Goal: Information Seeking & Learning: Learn about a topic

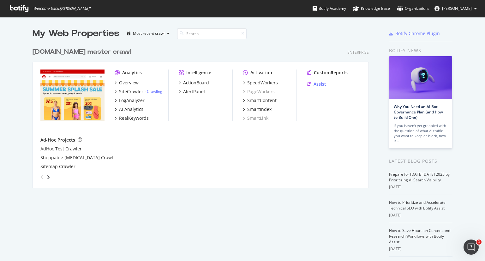
click at [314, 81] on div "Assist" at bounding box center [320, 84] width 13 height 6
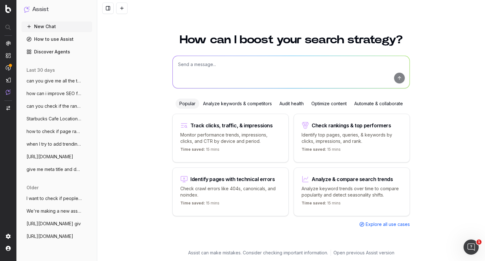
click at [219, 68] on textarea at bounding box center [291, 72] width 237 height 32
paste textarea "[URL][DOMAIN_NAME]"
type textarea "I want to know top keywords for this page: [URL][DOMAIN_NAME]"
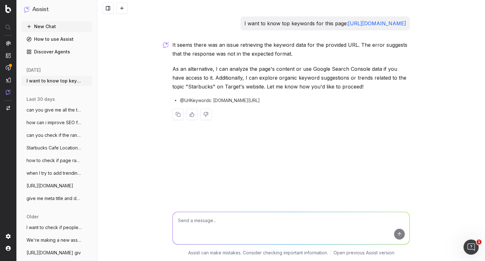
click at [217, 68] on p "As an alternative, I can analyze the page's content or use Google Search Consol…" at bounding box center [292, 77] width 238 height 27
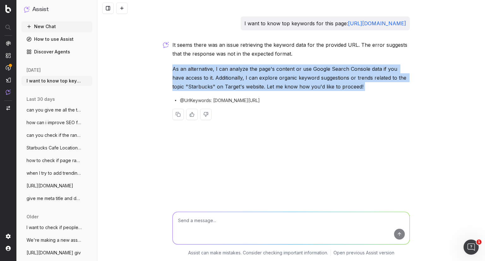
click at [217, 68] on p "As an alternative, I can analyze the page's content or use Google Search Consol…" at bounding box center [292, 77] width 238 height 27
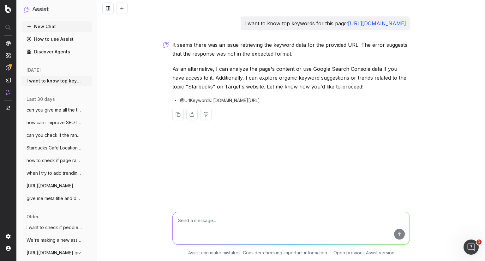
click at [12, 13] on nav at bounding box center [8, 130] width 16 height 261
click at [5, 7] on img at bounding box center [8, 9] width 6 height 8
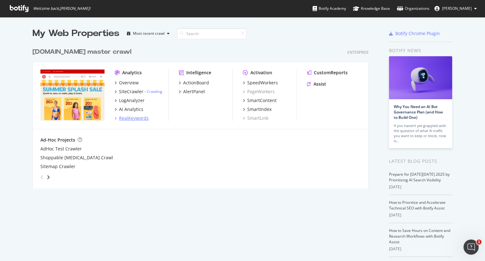
click at [123, 120] on div "RealKeywords" at bounding box center [134, 118] width 30 height 6
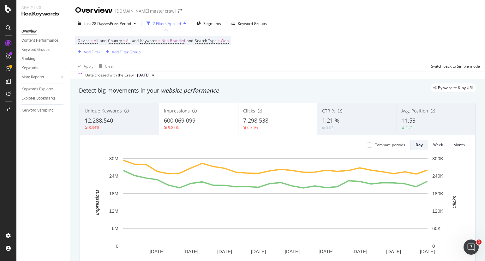
click at [95, 52] on div "Add Filter" at bounding box center [92, 51] width 17 height 5
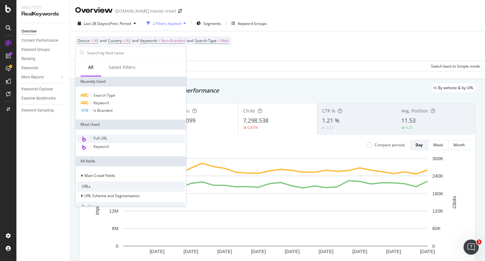
click at [101, 138] on span "Full URL" at bounding box center [101, 138] width 14 height 5
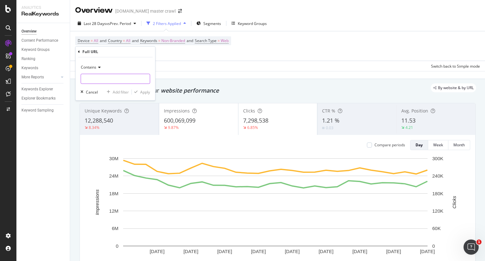
click at [107, 77] on input "text" at bounding box center [115, 79] width 69 height 10
paste input "[URL][DOMAIN_NAME]"
type input "[URL][DOMAIN_NAME]"
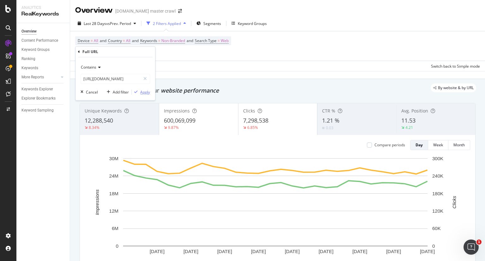
click at [143, 93] on div "Apply" at bounding box center [145, 91] width 10 height 5
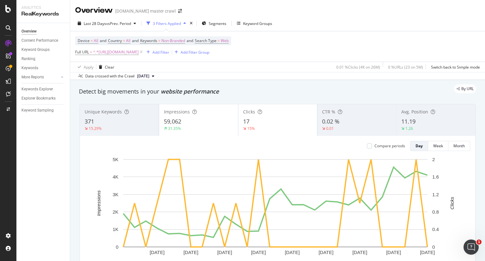
click at [105, 119] on div "371" at bounding box center [120, 122] width 70 height 8
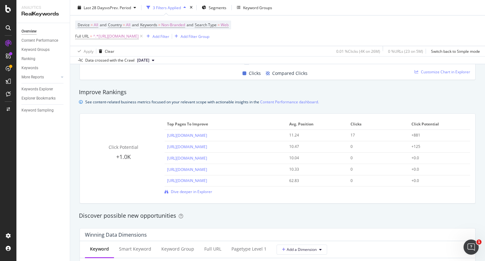
scroll to position [408, 0]
drag, startPoint x: 266, startPoint y: 145, endPoint x: 166, endPoint y: 146, distance: 100.5
click at [167, 146] on div "https://www.target.com/c/starbucks/-/N-5cofw?Nao=48" at bounding box center [225, 146] width 117 height 6
copy link "https://www.target.com/c/starbucks/-/N-5cofw?Nao=48"
click at [152, 203] on div "Click Potential +1.0K Top pages to improve Avg. Position Clicks Click Potential…" at bounding box center [278, 158] width 404 height 100
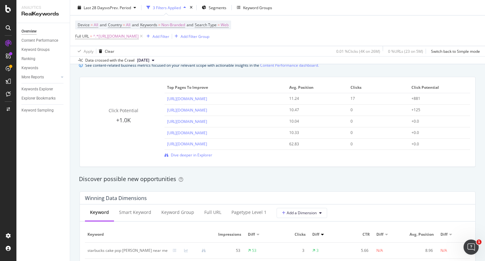
scroll to position [445, 0]
click at [207, 98] on link "[URL][DOMAIN_NAME]" at bounding box center [187, 98] width 40 height 5
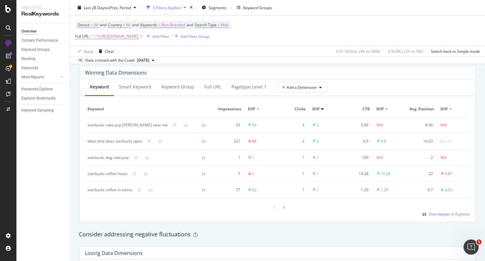
scroll to position [569, 0]
click at [240, 109] on div "Impressions" at bounding box center [229, 110] width 27 height 6
click at [230, 108] on span "Impressions" at bounding box center [229, 110] width 26 height 6
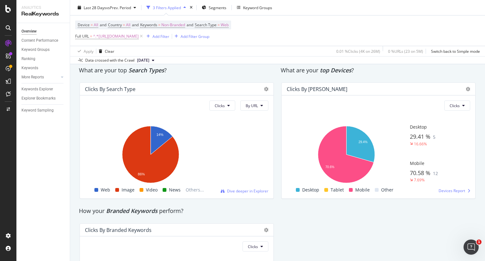
scroll to position [1052, 0]
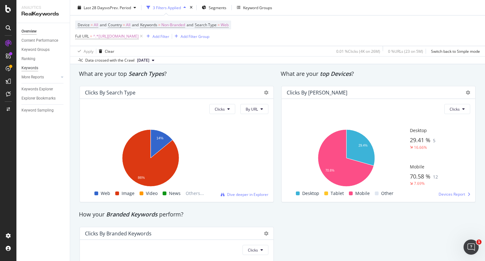
click at [34, 69] on div "Keywords" at bounding box center [29, 68] width 17 height 7
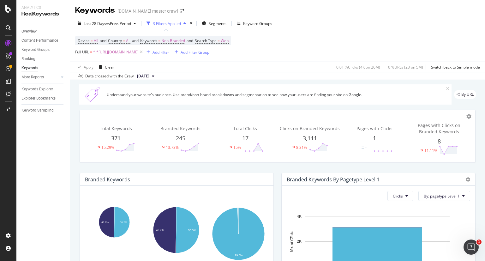
click at [447, 89] on icon at bounding box center [448, 89] width 3 height 4
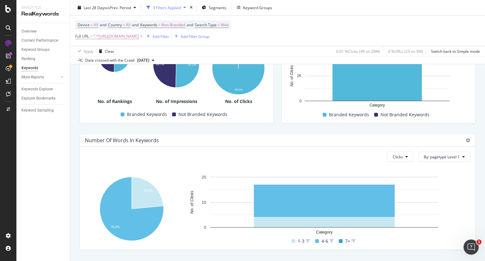
scroll to position [170, 0]
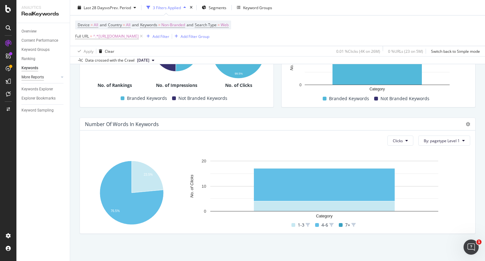
click at [43, 79] on div "More Reports" at bounding box center [32, 77] width 22 height 7
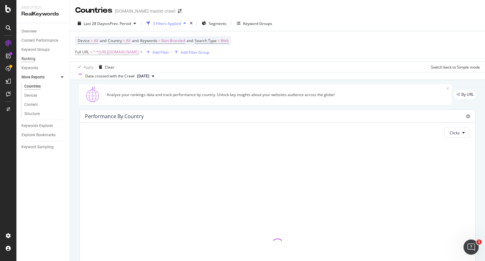
click at [28, 58] on div "Ranking" at bounding box center [28, 59] width 14 height 7
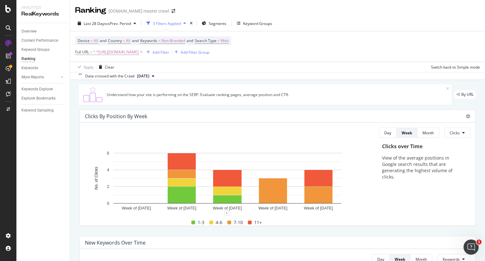
scroll to position [9, 0]
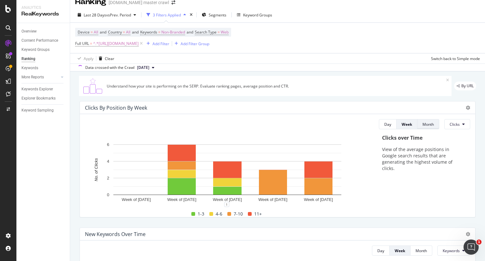
click at [426, 124] on div "Month" at bounding box center [428, 124] width 11 height 5
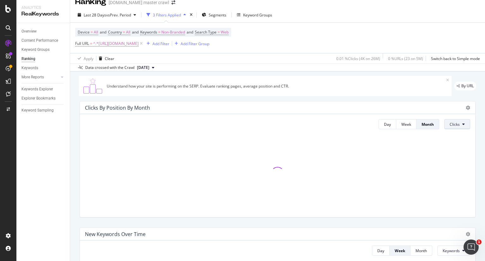
click at [460, 128] on button "Clicks" at bounding box center [458, 124] width 26 height 10
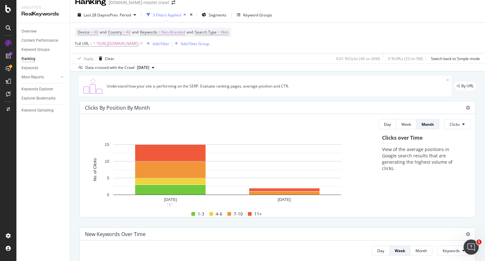
click at [416, 138] on div "Clicks over Time" at bounding box center [423, 137] width 82 height 7
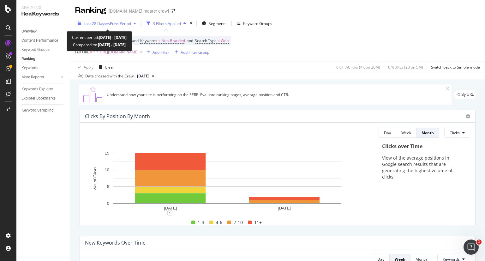
click at [124, 22] on span "vs Prev. Period" at bounding box center [118, 23] width 25 height 5
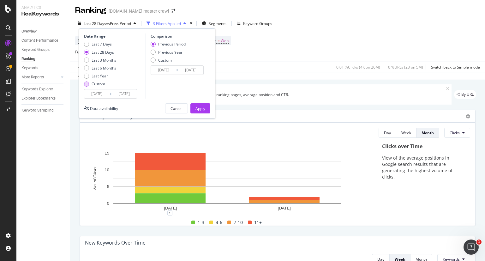
click at [92, 85] on div "Custom" at bounding box center [99, 83] width 14 height 5
click at [94, 93] on input "2025/09/07" at bounding box center [96, 93] width 25 height 9
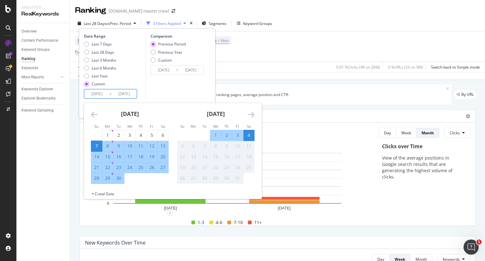
click at [92, 115] on icon "Move backward to switch to the previous month." at bounding box center [94, 115] width 7 height 8
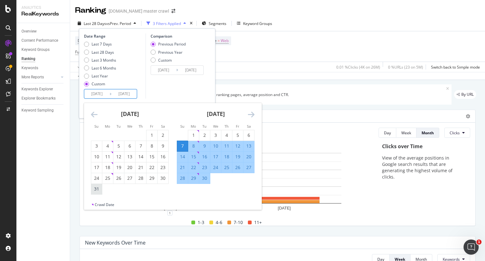
click at [99, 189] on div "31" at bounding box center [96, 189] width 11 height 6
type input "2025/08/31"
type input "2025/07/27"
type input "2025/08/30"
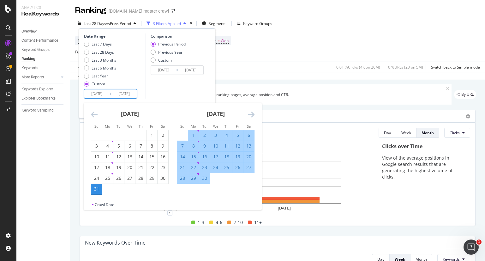
click at [252, 117] on icon "Move forward to switch to the next month." at bounding box center [251, 115] width 7 height 8
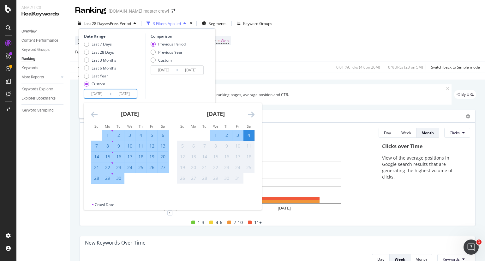
click at [250, 131] on div "4" at bounding box center [249, 135] width 11 height 10
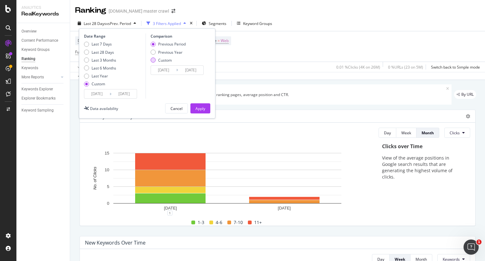
click at [155, 58] on div "Custom" at bounding box center [168, 60] width 35 height 5
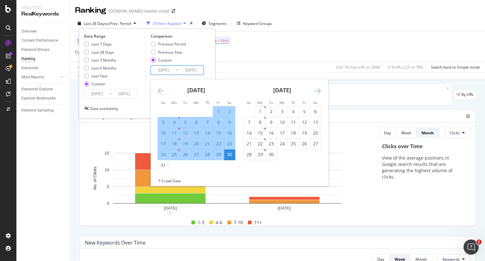
click at [162, 67] on input "2025/07/27" at bounding box center [163, 70] width 25 height 9
click at [159, 123] on div "3" at bounding box center [163, 122] width 11 height 6
type input "2025/08/03"
click at [211, 68] on div "Date Range Last 7 Days Last 28 Days Last 3 Months Last 6 Months Last Year Custo…" at bounding box center [147, 73] width 137 height 90
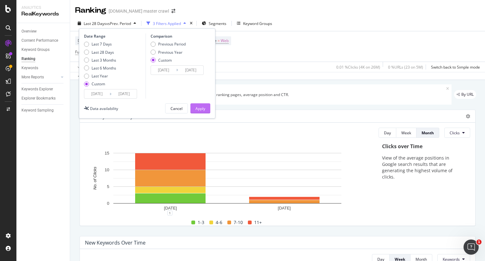
click at [207, 107] on button "Apply" at bounding box center [201, 108] width 20 height 10
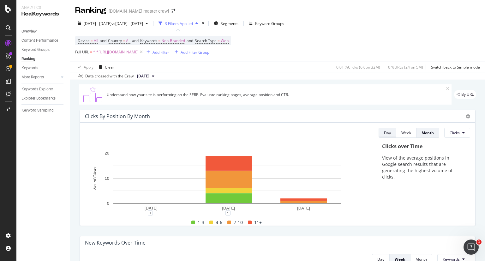
click at [389, 129] on button "Day" at bounding box center [388, 133] width 18 height 10
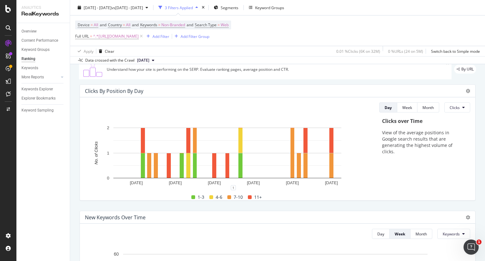
scroll to position [24, 0]
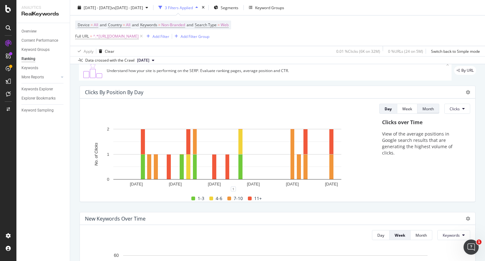
click at [418, 108] on button "Month" at bounding box center [429, 109] width 22 height 10
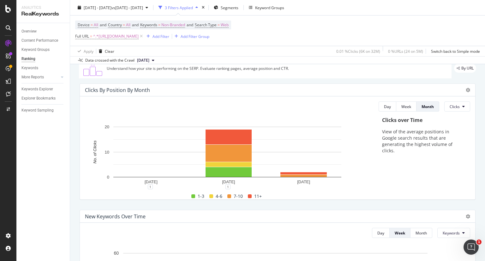
scroll to position [0, 0]
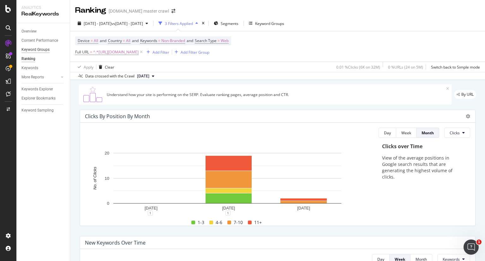
click at [33, 52] on div "Keyword Groups" at bounding box center [35, 49] width 28 height 7
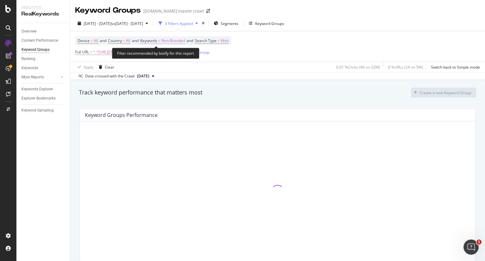
click at [150, 40] on span "Keywords" at bounding box center [148, 40] width 17 height 5
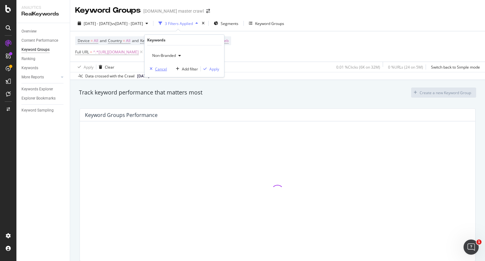
click at [163, 67] on div "Cancel" at bounding box center [161, 68] width 12 height 5
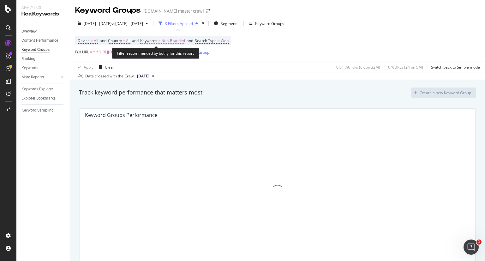
click at [157, 41] on span "Keywords" at bounding box center [148, 40] width 17 height 5
click at [257, 62] on div "Apply Clear 0.01 % Clicks ( 6K on 32M ) 0 % URLs ( 24 on 5M ) Switch back to Si…" at bounding box center [277, 67] width 415 height 10
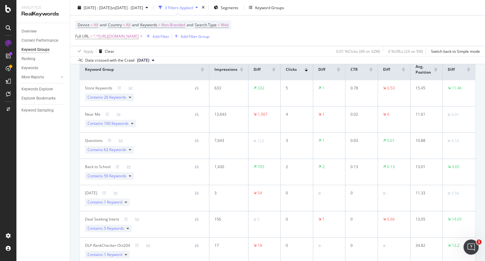
scroll to position [63, 0]
click at [130, 96] on icon at bounding box center [130, 97] width 3 height 4
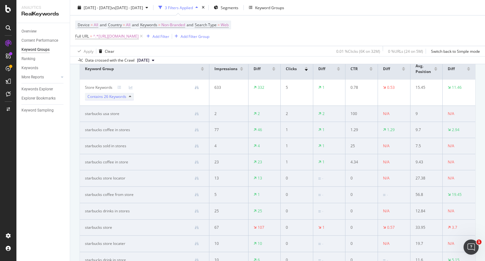
click at [131, 99] on div "Contains 26 Keywords" at bounding box center [109, 97] width 49 height 8
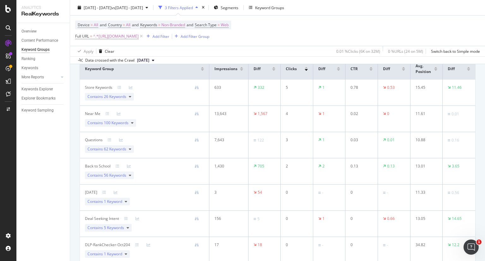
click at [240, 70] on div at bounding box center [241, 70] width 3 height 2
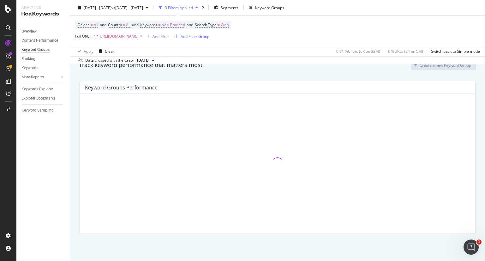
drag, startPoint x: 239, startPoint y: 70, endPoint x: 214, endPoint y: 70, distance: 25.0
click at [214, 70] on div "Track keyword performance that matters most Create a new Keyword Group" at bounding box center [278, 66] width 404 height 13
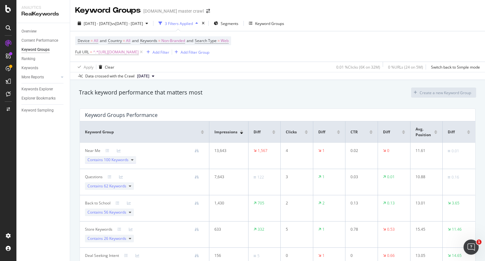
click at [131, 159] on icon at bounding box center [132, 160] width 3 height 4
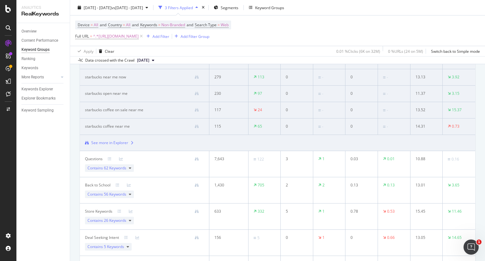
scroll to position [226, 0]
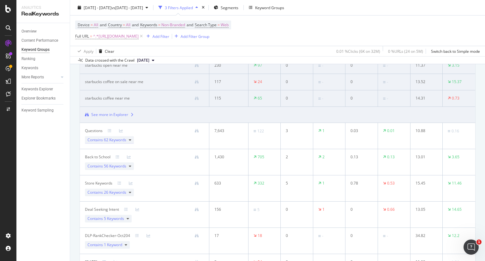
click at [131, 142] on icon at bounding box center [130, 140] width 3 height 4
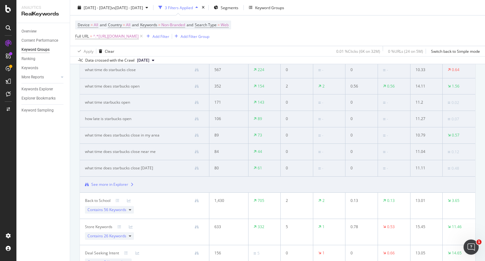
scroll to position [209, 0]
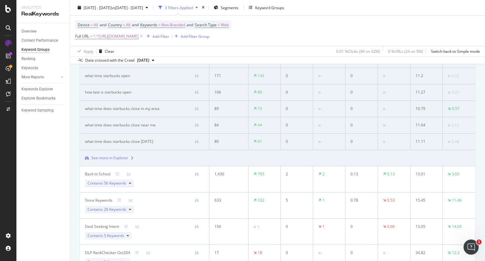
click at [128, 185] on div "Contains 56 Keywords" at bounding box center [109, 184] width 49 height 8
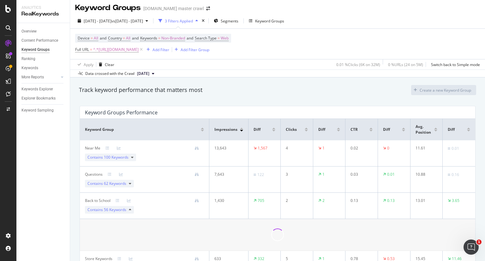
scroll to position [0, 0]
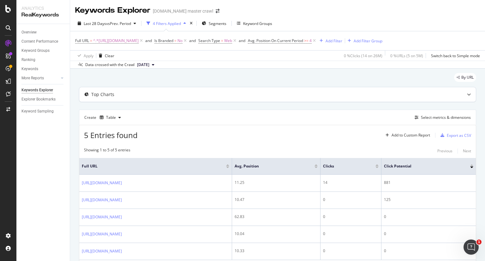
click at [110, 92] on div "Top Charts" at bounding box center [102, 94] width 23 height 6
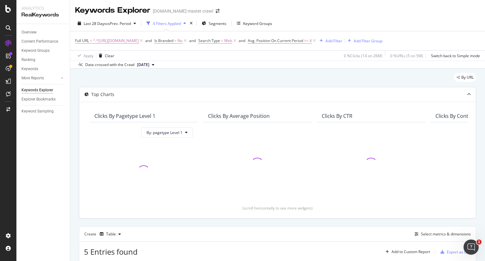
click at [110, 92] on div "Top Charts" at bounding box center [102, 94] width 23 height 6
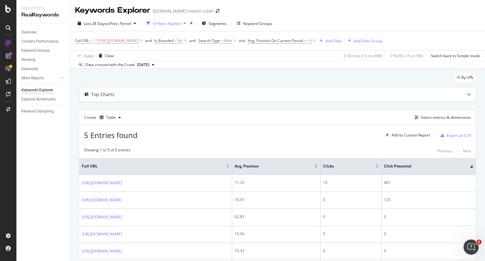
scroll to position [34, 0]
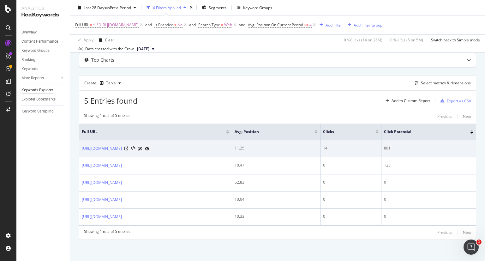
click at [149, 148] on icon at bounding box center [147, 149] width 4 height 4
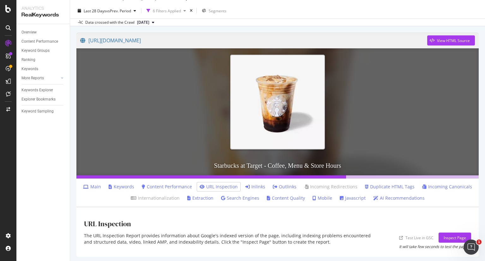
scroll to position [15, 0]
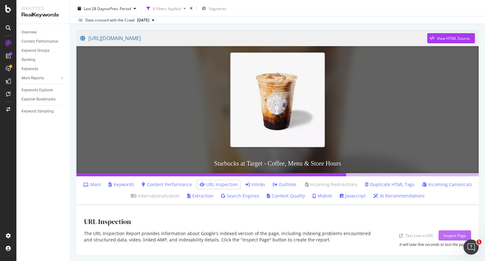
click at [445, 236] on div "Inspect Page" at bounding box center [455, 235] width 22 height 5
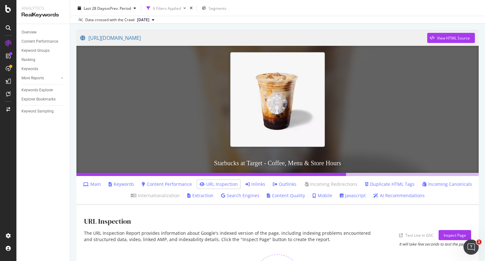
scroll to position [97, 0]
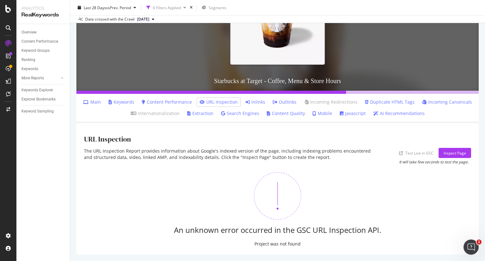
click at [282, 106] on li "Outlinks" at bounding box center [285, 102] width 29 height 9
click at [282, 103] on link "Outlinks" at bounding box center [285, 102] width 24 height 6
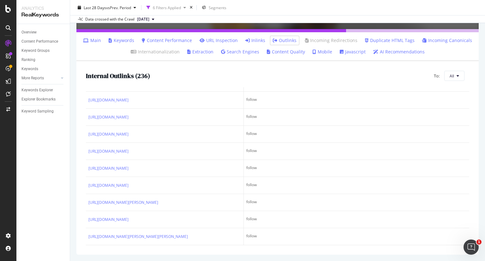
scroll to position [3998, 0]
click at [94, 36] on li "Main" at bounding box center [92, 40] width 23 height 9
click at [95, 40] on link "Main" at bounding box center [92, 40] width 18 height 6
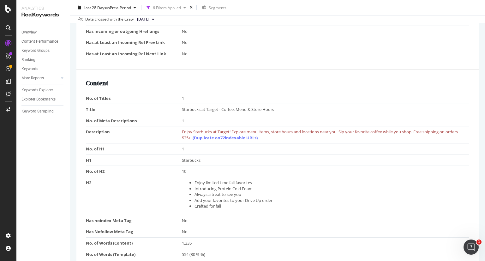
scroll to position [443, 0]
click at [243, 138] on link "(Duplicate on 72 indexable URLs)" at bounding box center [225, 138] width 65 height 6
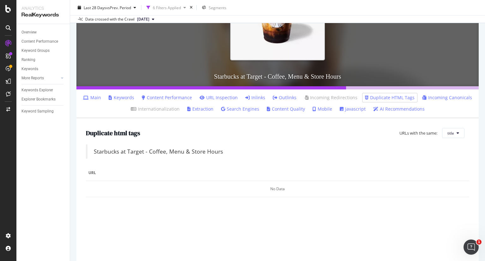
scroll to position [101, 0]
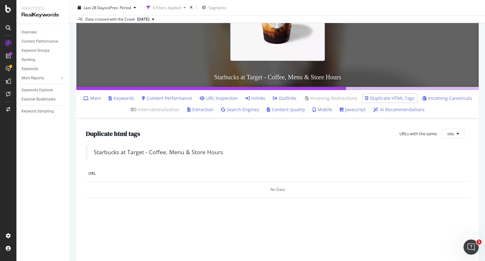
click at [95, 100] on link "Main" at bounding box center [92, 98] width 18 height 6
